Goal: Ask a question

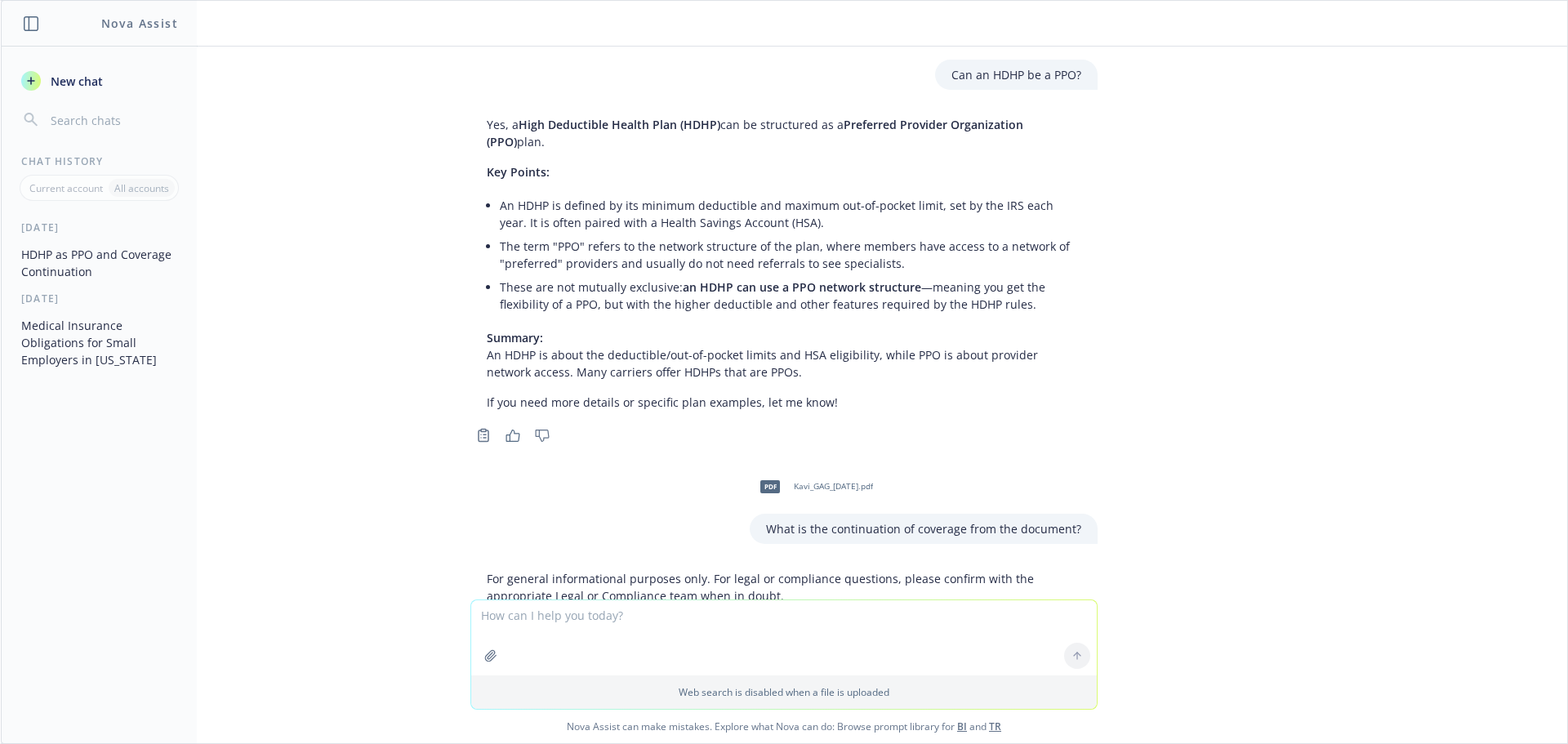
scroll to position [352, 0]
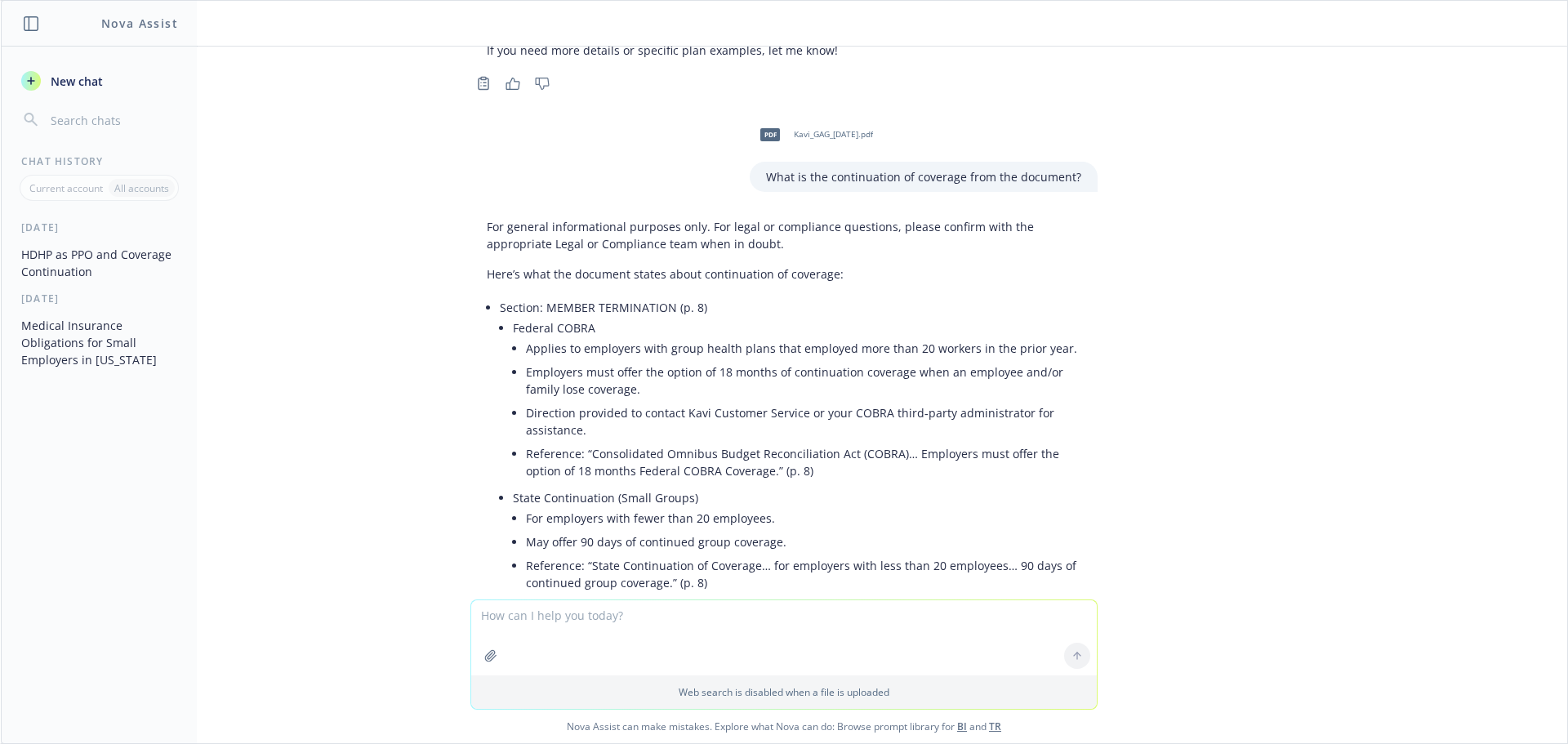
click at [640, 613] on textarea at bounding box center [784, 637] width 626 height 75
click at [567, 616] on textarea "does choosing no to the probationary period" at bounding box center [784, 637] width 626 height 77
click at [781, 602] on textarea "does choosing no to waiving the probationary period" at bounding box center [784, 637] width 626 height 77
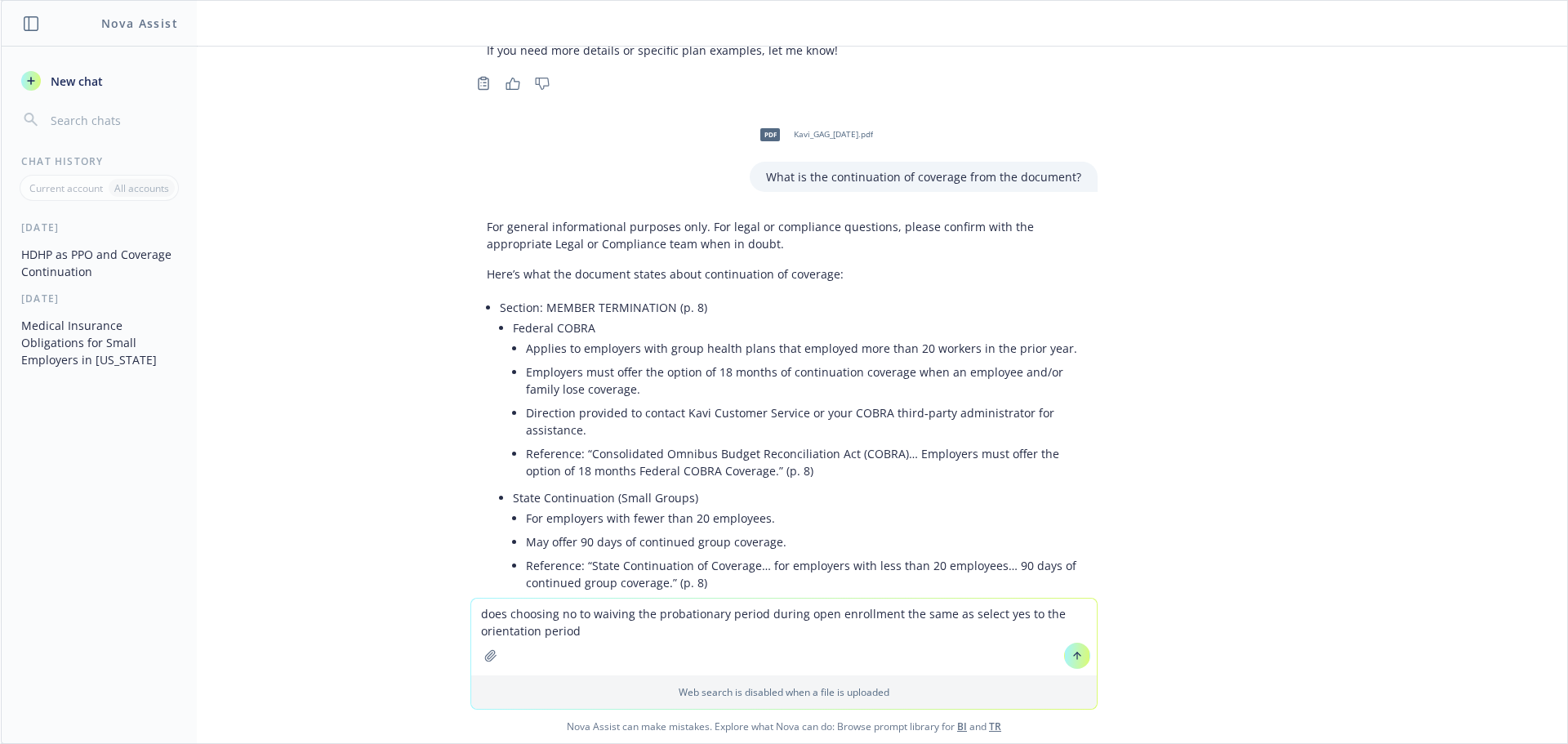
type textarea "does choosing no to waiving the probationary period during open enrollment the …"
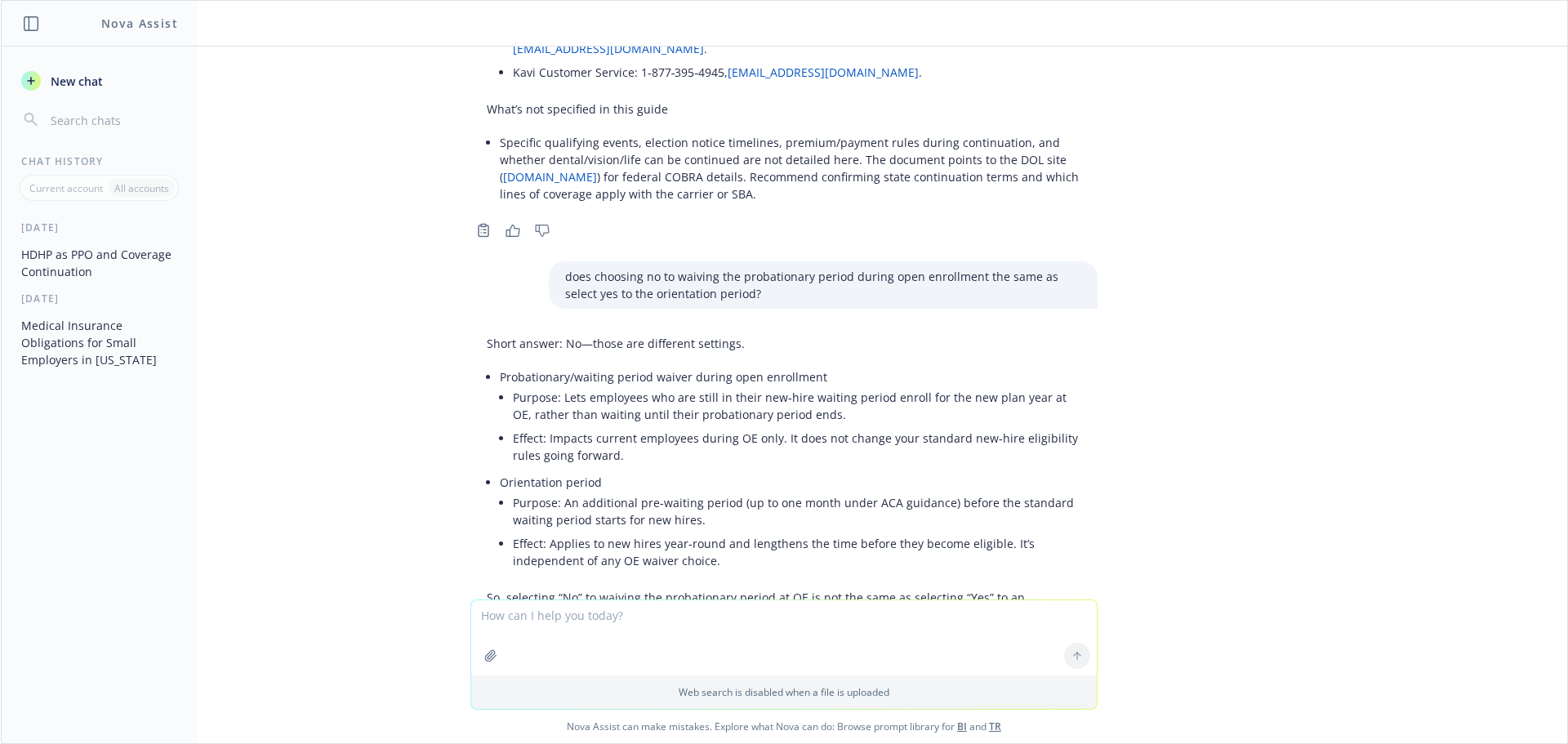
scroll to position [954, 0]
